Goal: Task Accomplishment & Management: Complete application form

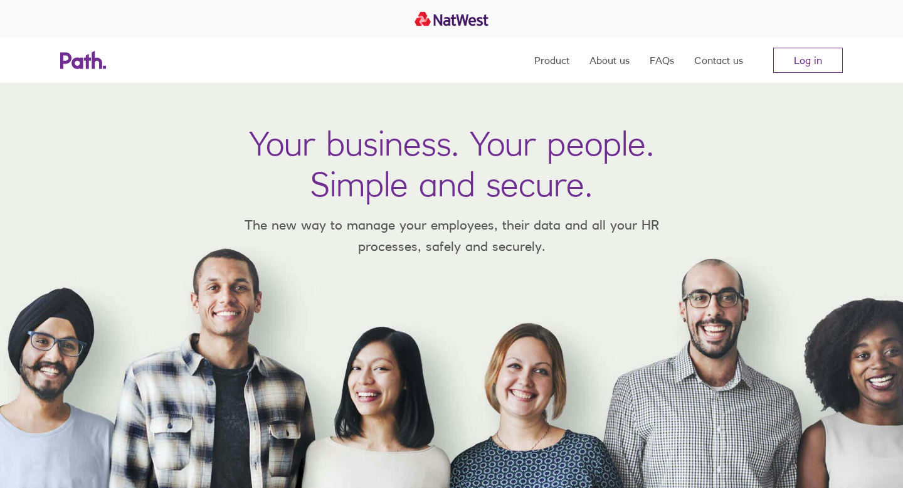
click at [798, 63] on link "Log in" at bounding box center [808, 60] width 70 height 25
click at [814, 61] on link "Log in" at bounding box center [808, 60] width 70 height 25
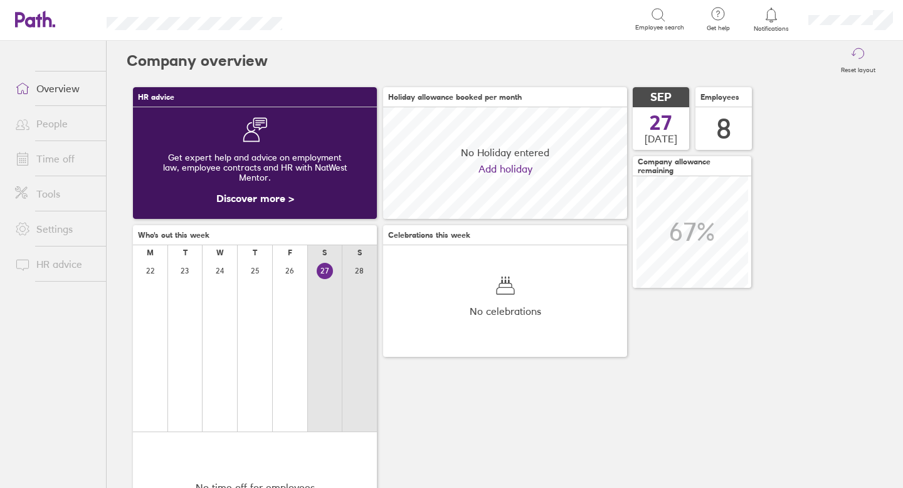
scroll to position [112, 244]
click at [43, 126] on link "People" at bounding box center [55, 123] width 101 height 25
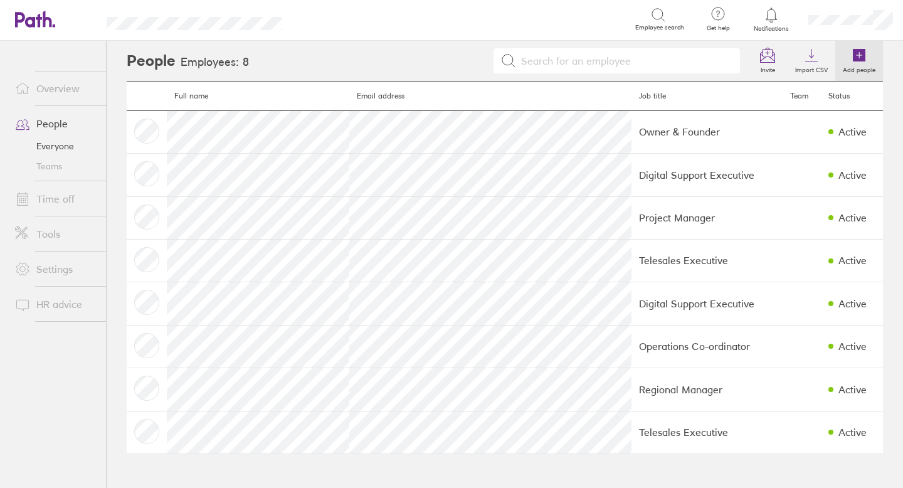
click at [860, 55] on icon at bounding box center [859, 55] width 13 height 13
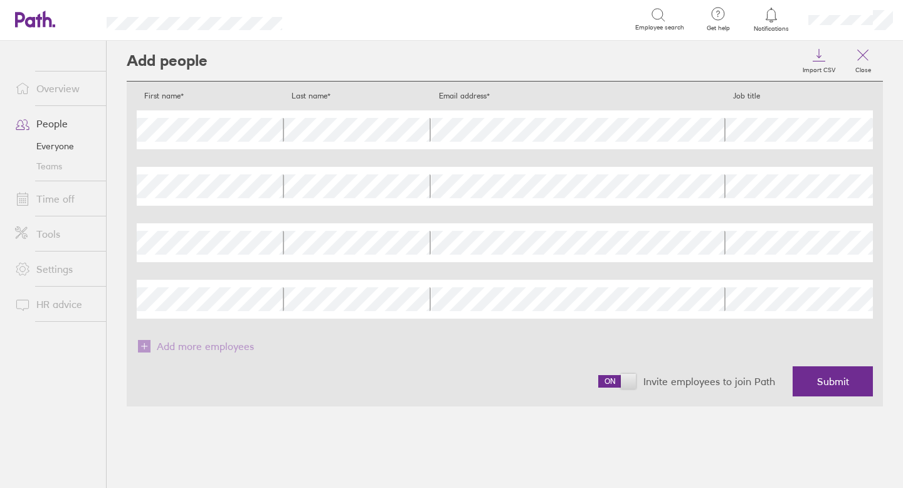
click at [318, 142] on div "Last name" at bounding box center [357, 129] width 147 height 39
click at [836, 378] on span "Submit" at bounding box center [833, 381] width 32 height 11
